Goal: Task Accomplishment & Management: Manage account settings

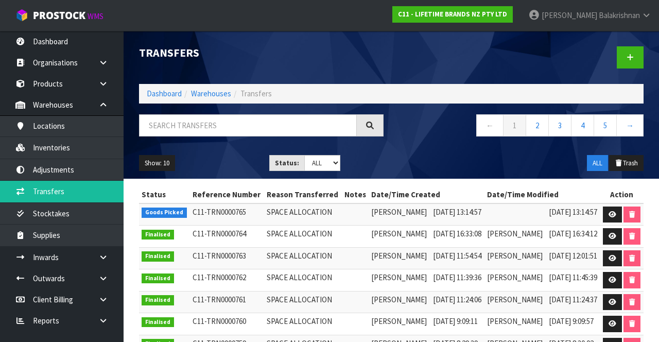
click at [102, 254] on icon at bounding box center [103, 257] width 10 height 8
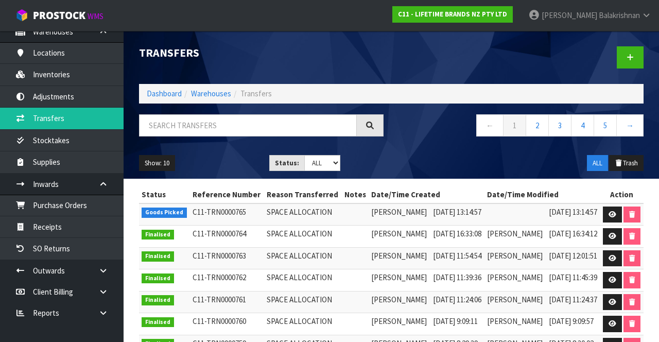
scroll to position [68, 0]
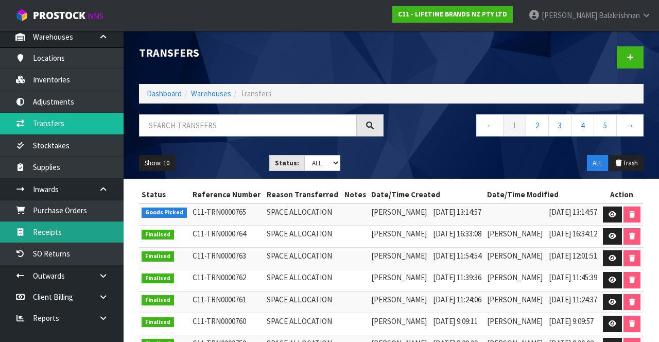
click at [68, 227] on link "Receipts" at bounding box center [62, 231] width 124 height 21
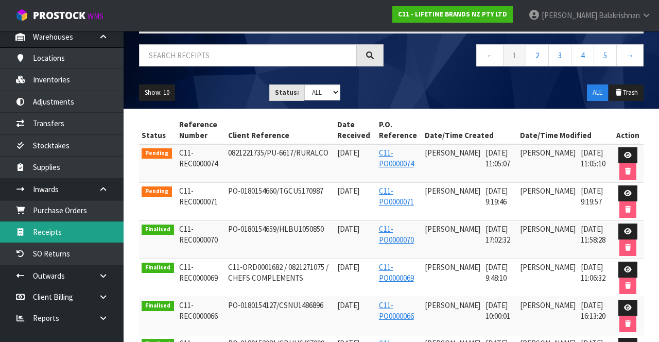
scroll to position [87, 0]
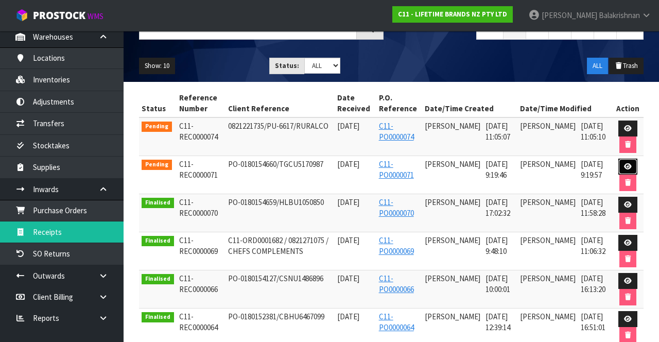
click at [625, 164] on icon at bounding box center [628, 166] width 8 height 7
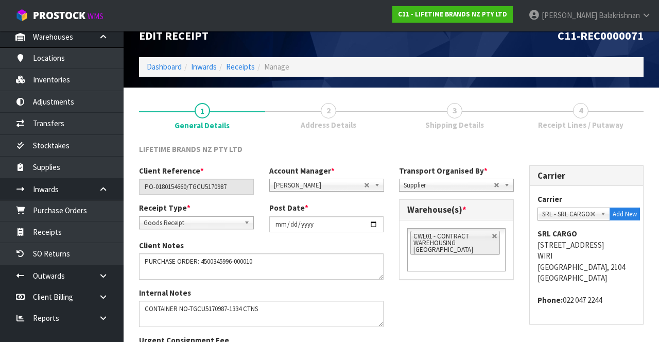
scroll to position [16, 0]
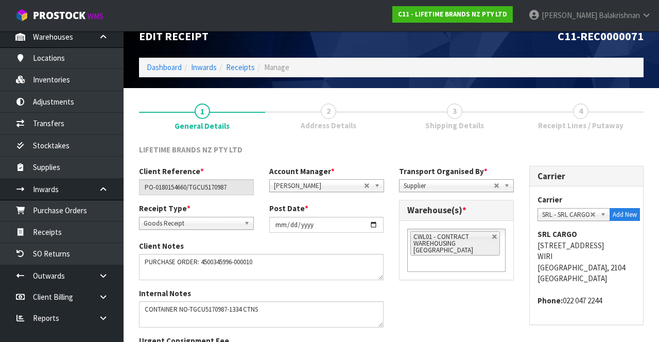
click at [329, 127] on span "Address Details" at bounding box center [329, 125] width 56 height 11
click at [331, 109] on span "2" at bounding box center [328, 110] width 15 height 15
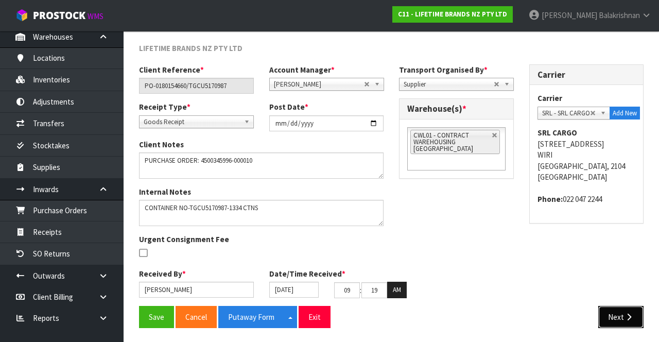
click at [623, 325] on button "Next" at bounding box center [620, 317] width 45 height 22
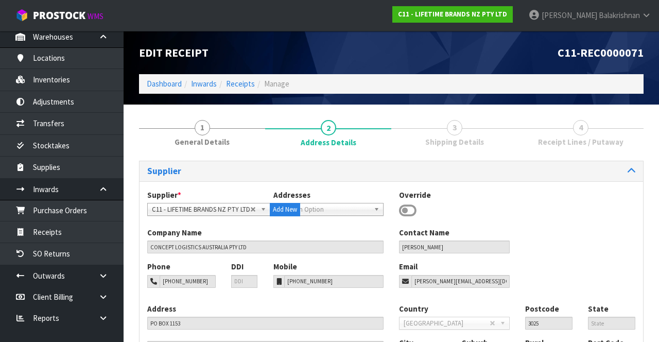
scroll to position [117, 0]
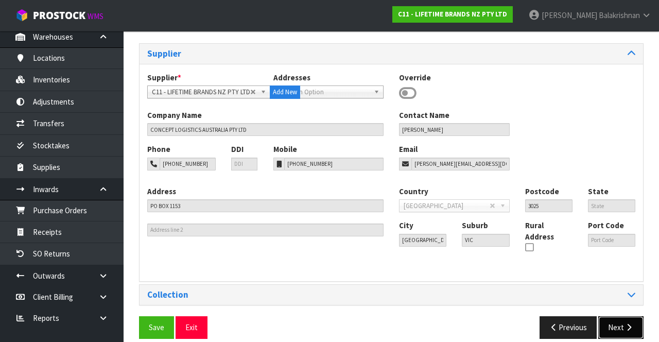
click at [625, 323] on icon "button" at bounding box center [629, 327] width 10 height 8
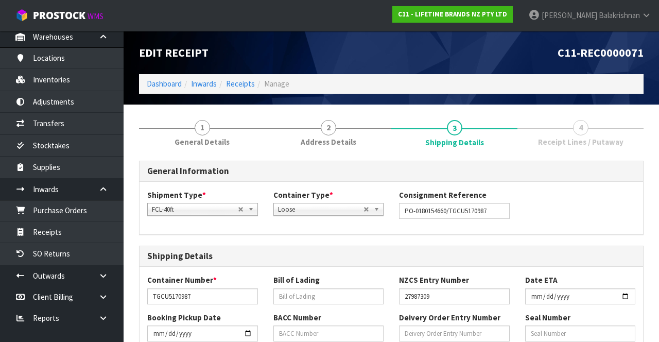
click at [583, 124] on span "4" at bounding box center [580, 127] width 15 height 15
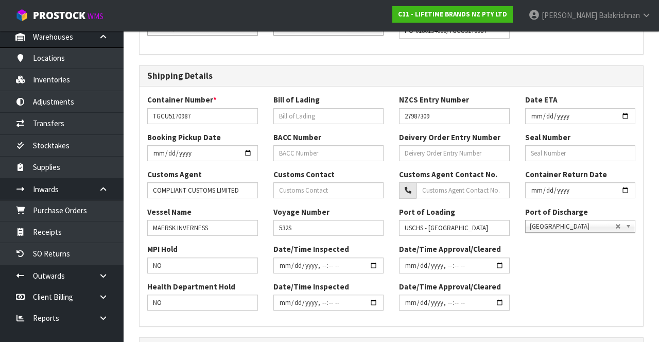
scroll to position [376, 0]
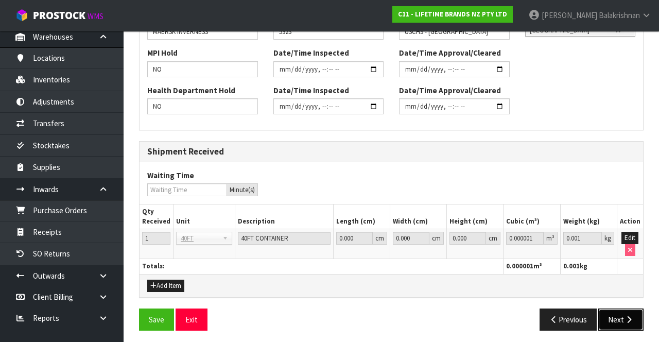
click at [625, 310] on button "Next" at bounding box center [620, 319] width 45 height 22
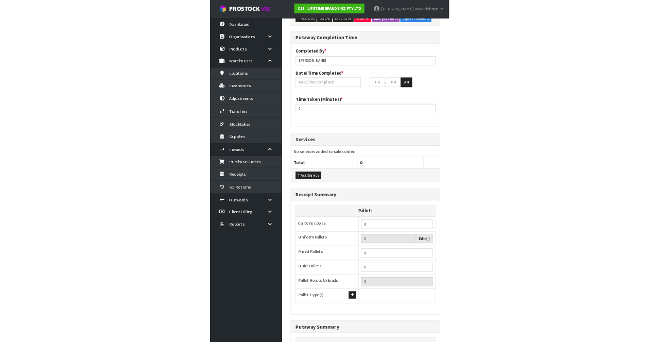
scroll to position [0, 0]
